Goal: Navigation & Orientation: Find specific page/section

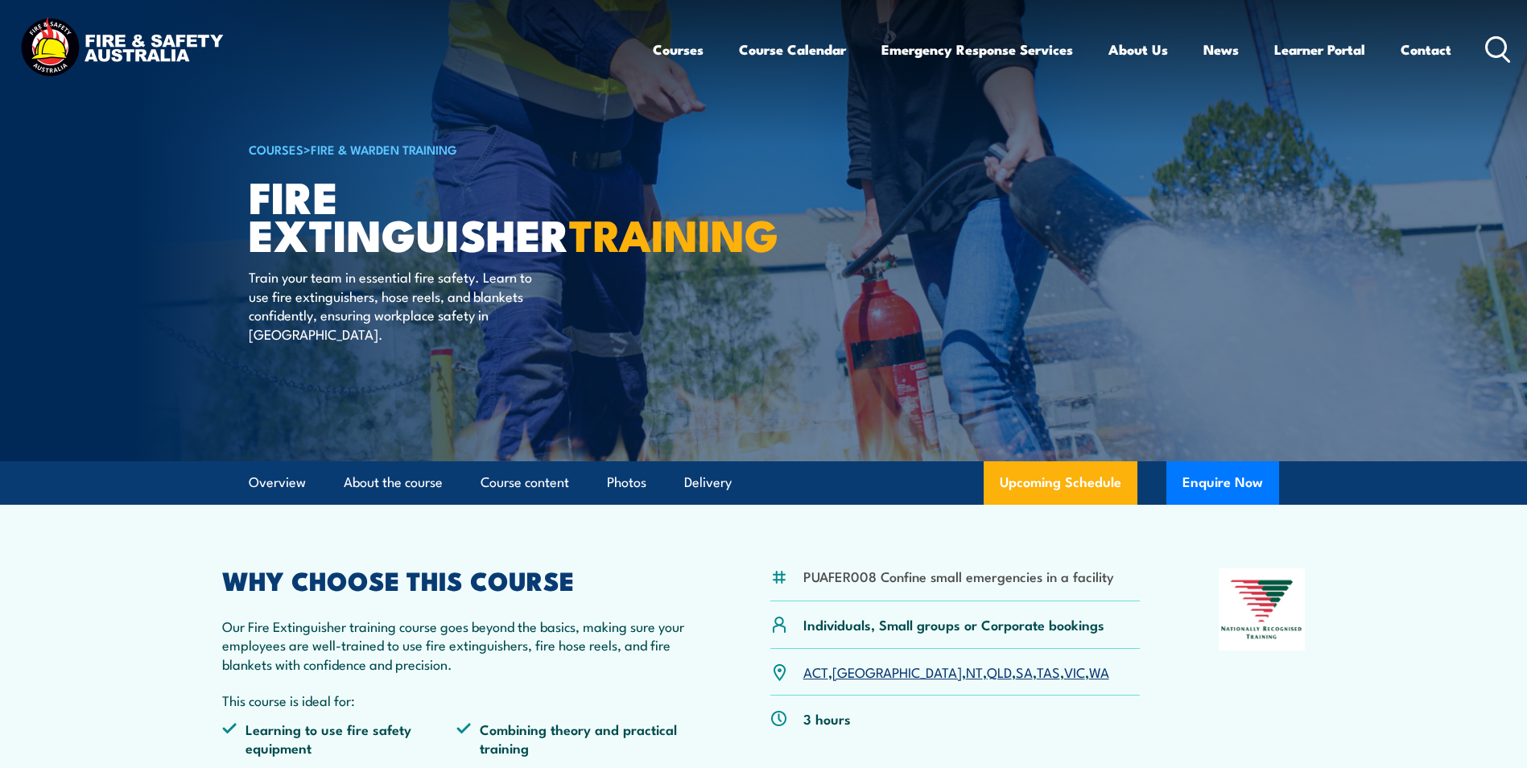
click at [143, 43] on img at bounding box center [121, 48] width 211 height 69
